Goal: Task Accomplishment & Management: Manage account settings

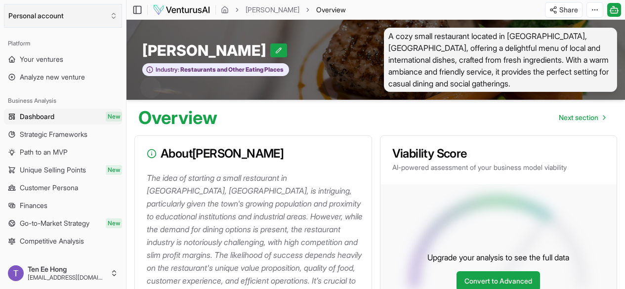
scroll to position [49, 0]
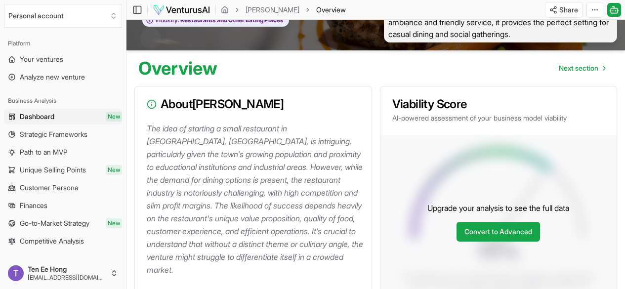
click at [194, 11] on img at bounding box center [182, 10] width 58 height 12
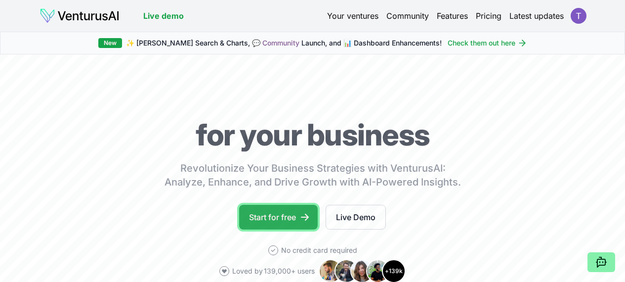
click at [278, 225] on link "Start for free" at bounding box center [278, 217] width 79 height 25
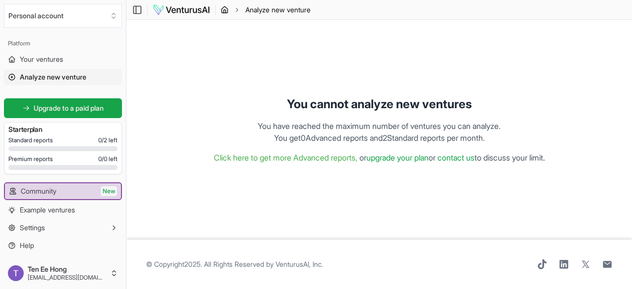
click at [227, 11] on icon "breadcrumb" at bounding box center [225, 10] width 8 height 8
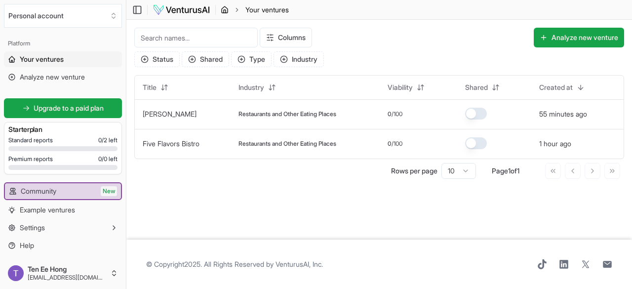
click at [227, 11] on icon "breadcrumb" at bounding box center [225, 10] width 8 height 8
click at [556, 42] on button "Analyze new venture" at bounding box center [579, 38] width 90 height 20
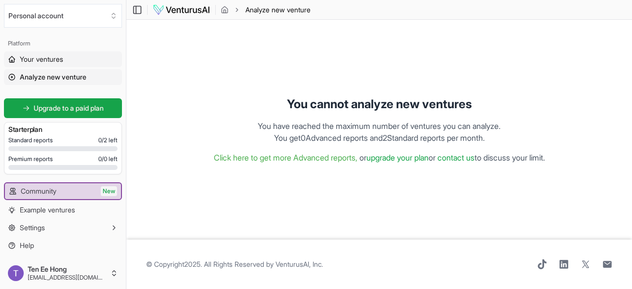
click at [67, 62] on link "Your ventures" at bounding box center [63, 59] width 118 height 16
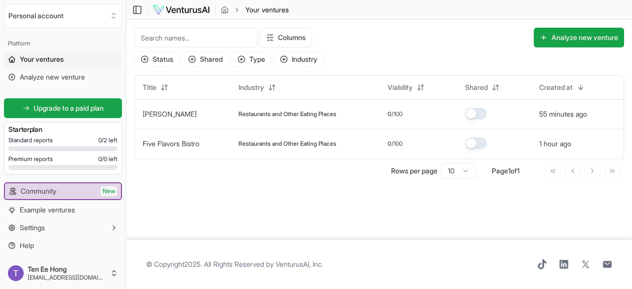
click at [67, 62] on link "Your ventures" at bounding box center [63, 59] width 118 height 16
click at [278, 8] on span "Your ventures" at bounding box center [267, 10] width 43 height 10
click at [228, 10] on icon "breadcrumb" at bounding box center [225, 9] width 6 height 6
drag, startPoint x: 188, startPoint y: 215, endPoint x: 218, endPoint y: 212, distance: 30.3
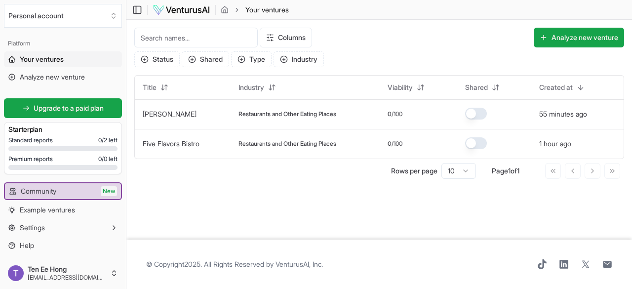
click at [190, 218] on main "Toggle Sidebar Your ventures Your ventures Columns Analyze new venture Status S…" at bounding box center [379, 144] width 506 height 289
click at [465, 226] on main "Toggle Sidebar Your ventures Your ventures Columns Analyze new venture Status S…" at bounding box center [379, 144] width 506 height 289
click at [221, 28] on input at bounding box center [196, 38] width 124 height 20
click at [152, 62] on button "Status" at bounding box center [156, 59] width 45 height 16
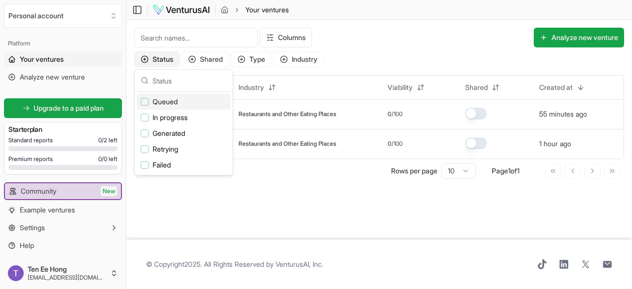
click at [155, 61] on button "Status" at bounding box center [156, 59] width 45 height 16
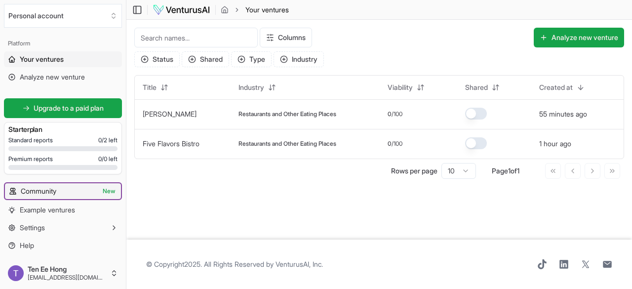
click at [78, 188] on link "Community New" at bounding box center [63, 191] width 116 height 16
click at [76, 59] on link "Your ventures" at bounding box center [63, 59] width 118 height 16
click at [62, 82] on link "Analyze new venture" at bounding box center [63, 77] width 118 height 16
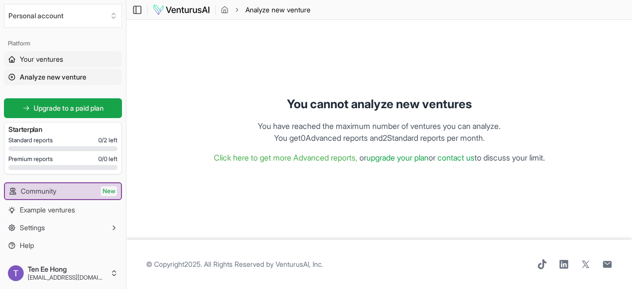
click at [75, 64] on link "Your ventures" at bounding box center [63, 59] width 118 height 16
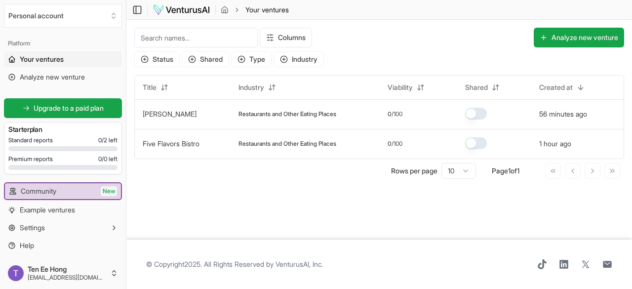
click at [249, 8] on span "Your ventures" at bounding box center [267, 10] width 43 height 10
click at [170, 66] on button "Status" at bounding box center [156, 59] width 45 height 16
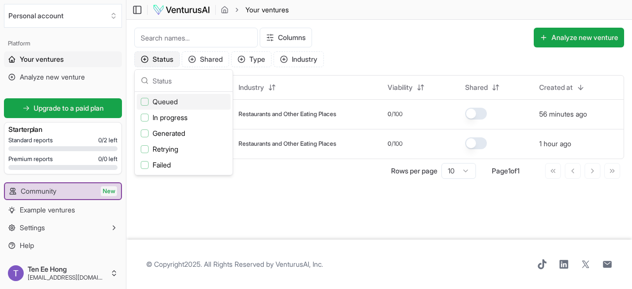
click at [156, 56] on button "Status" at bounding box center [156, 59] width 45 height 16
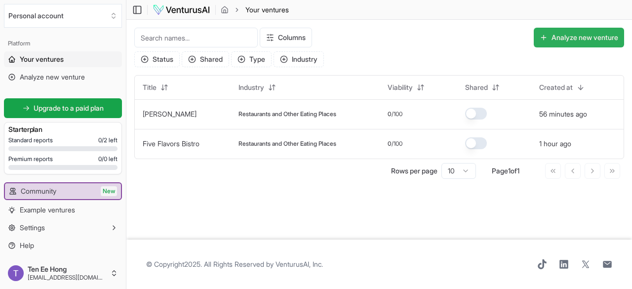
click at [570, 35] on button "Analyze new venture" at bounding box center [579, 38] width 90 height 20
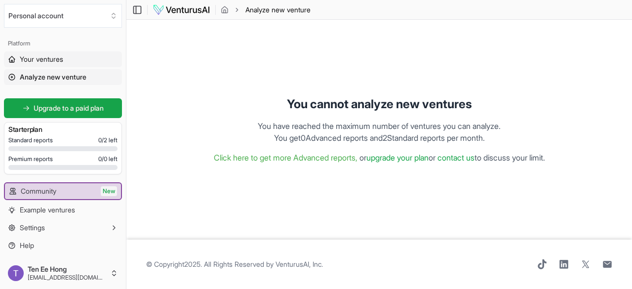
click at [82, 57] on link "Your ventures" at bounding box center [63, 59] width 118 height 16
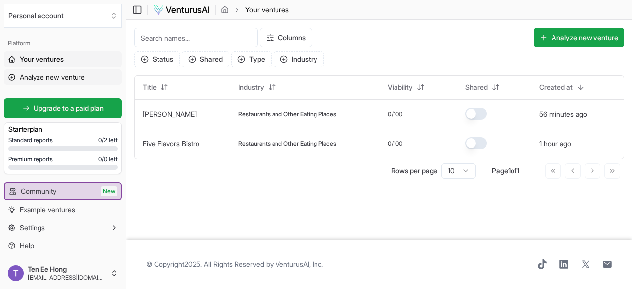
click at [64, 81] on span "Analyze new venture" at bounding box center [52, 77] width 65 height 10
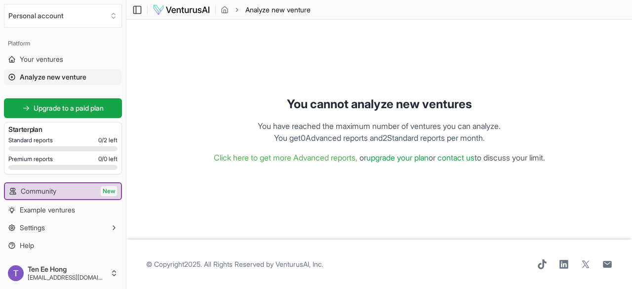
click at [67, 146] on div at bounding box center [62, 148] width 109 height 5
click at [89, 54] on link "Your ventures" at bounding box center [63, 59] width 118 height 16
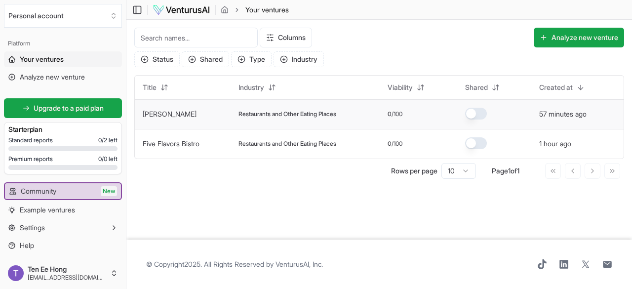
click at [229, 118] on td "[PERSON_NAME]" at bounding box center [183, 114] width 96 height 30
click at [111, 270] on html "We value your privacy We use cookies to enhance your browsing experience, serve…" at bounding box center [316, 144] width 632 height 289
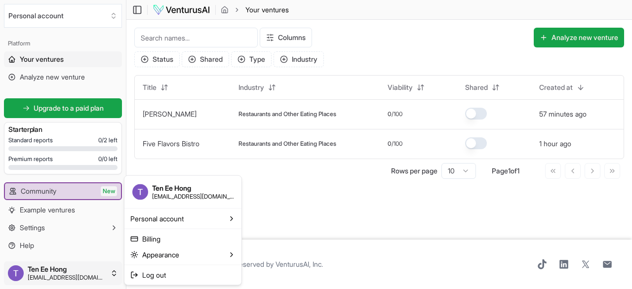
click at [112, 268] on html "We value your privacy We use cookies to enhance your browsing experience, serve…" at bounding box center [316, 144] width 632 height 289
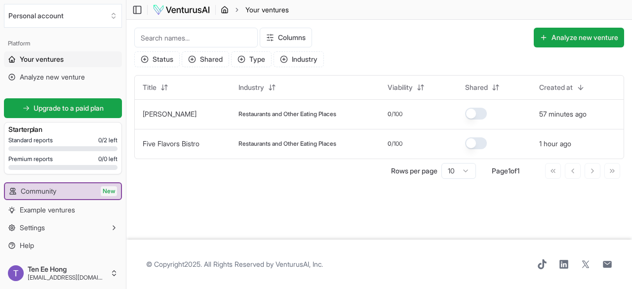
click at [224, 7] on icon "breadcrumb" at bounding box center [225, 10] width 8 height 8
click at [226, 13] on ol "Your ventures" at bounding box center [255, 10] width 68 height 10
click at [166, 14] on img at bounding box center [182, 10] width 58 height 12
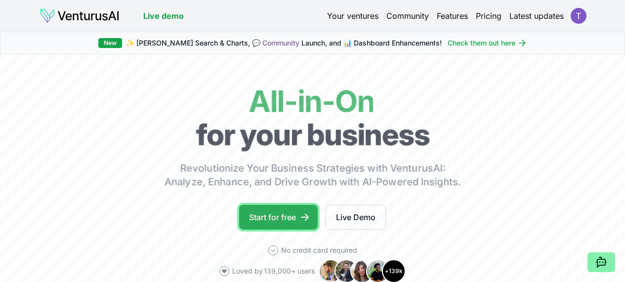
click at [300, 223] on link "Start for free" at bounding box center [278, 217] width 79 height 25
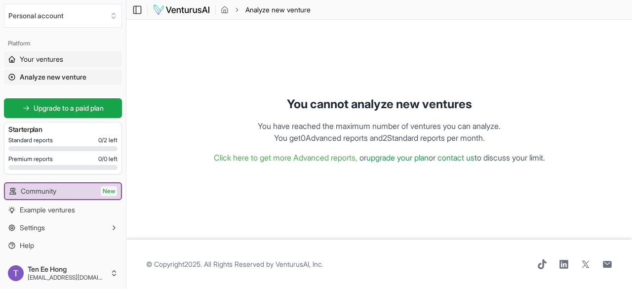
click at [82, 57] on link "Your ventures" at bounding box center [63, 59] width 118 height 16
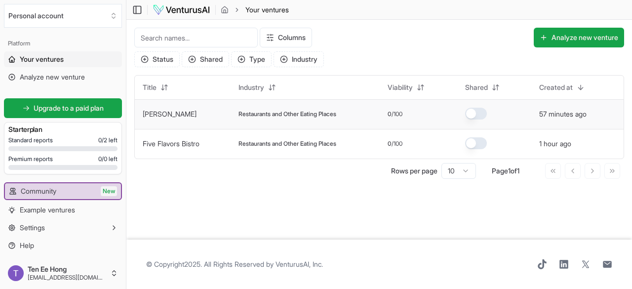
click at [480, 108] on button "button" at bounding box center [476, 114] width 22 height 12
click at [469, 115] on td at bounding box center [494, 114] width 74 height 30
click at [207, 12] on img at bounding box center [182, 10] width 58 height 12
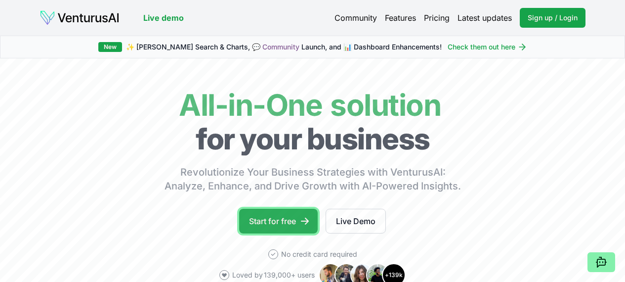
click at [270, 233] on link "Start for free" at bounding box center [278, 220] width 79 height 25
